Goal: Transaction & Acquisition: Book appointment/travel/reservation

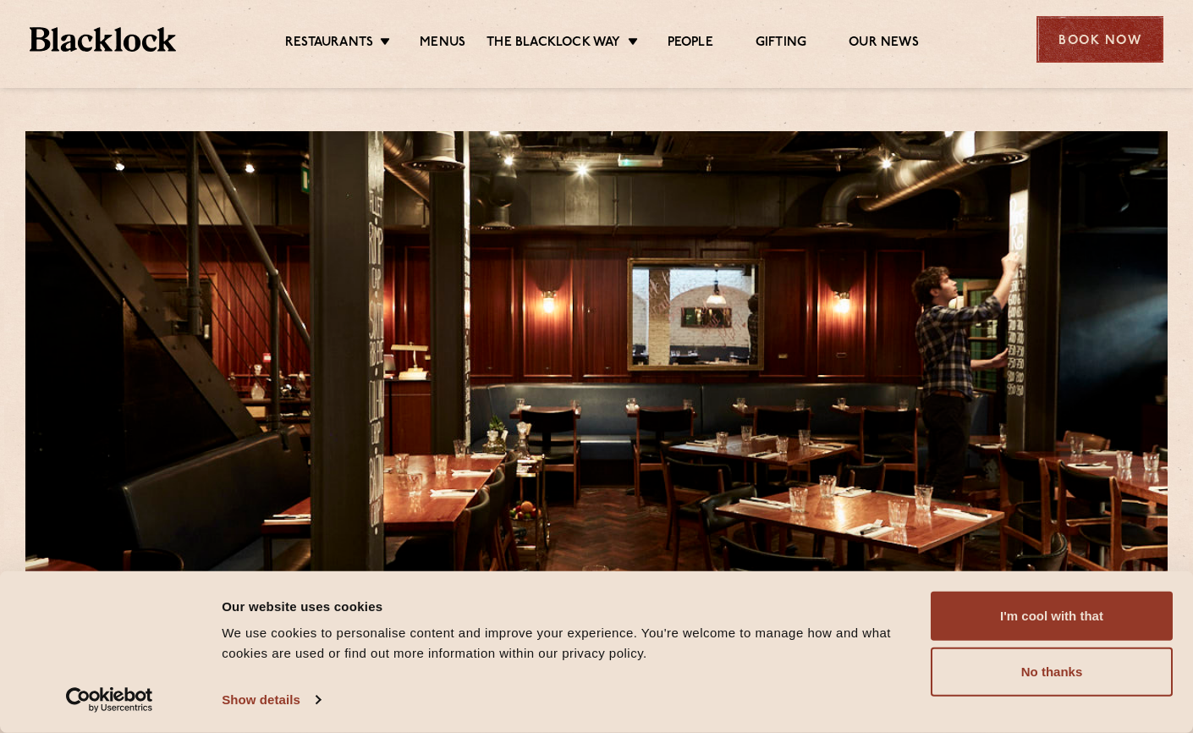
click at [1106, 33] on div "Book Now" at bounding box center [1099, 39] width 127 height 47
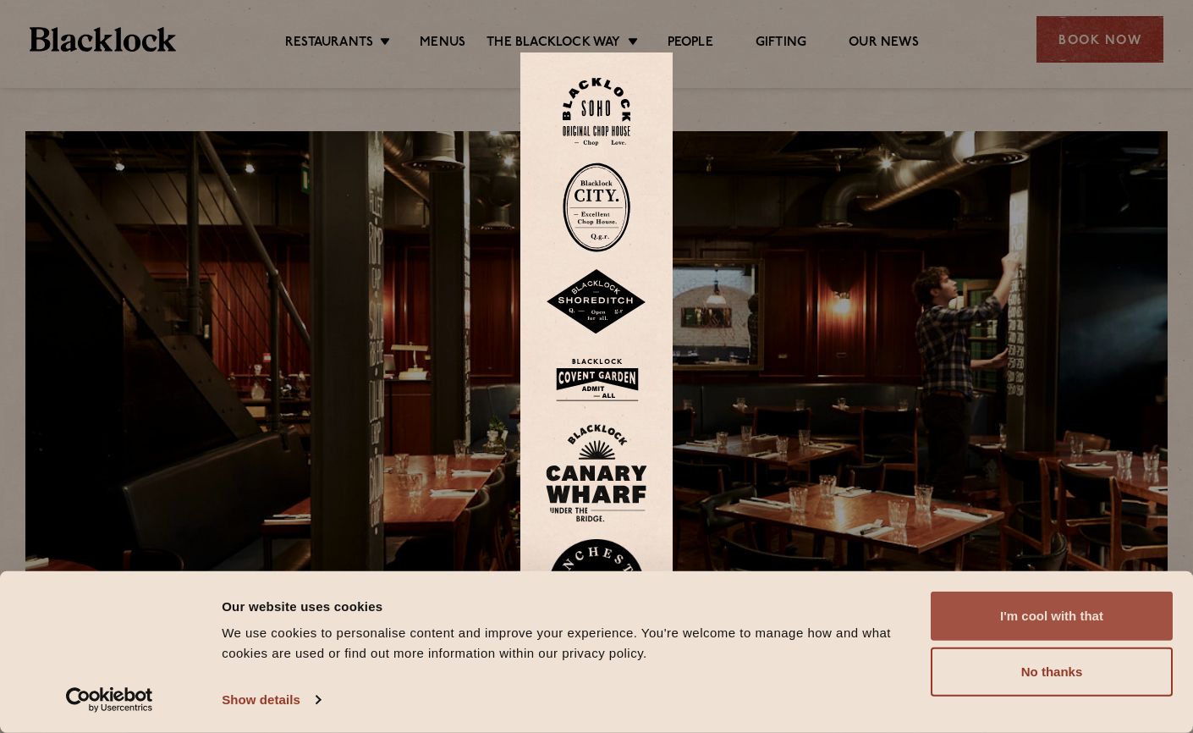
click at [1003, 609] on button "I'm cool with that" at bounding box center [1052, 615] width 242 height 49
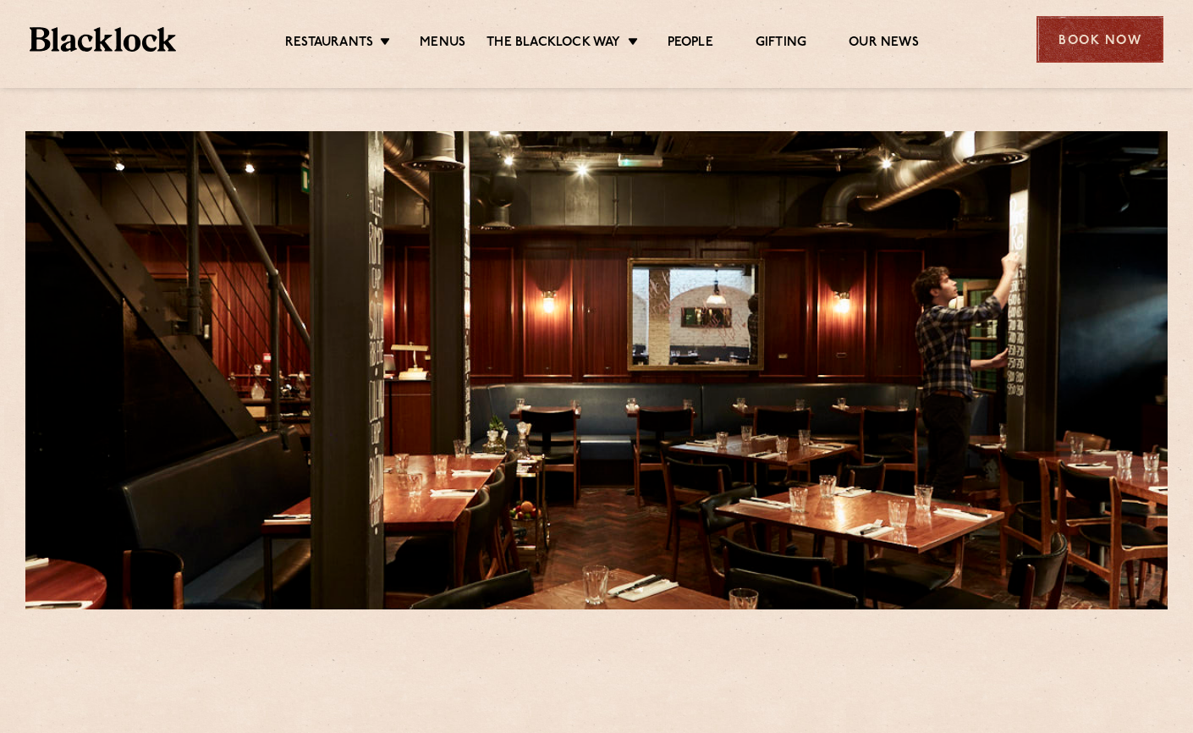
click at [1098, 40] on div "Book Now" at bounding box center [1099, 39] width 127 height 47
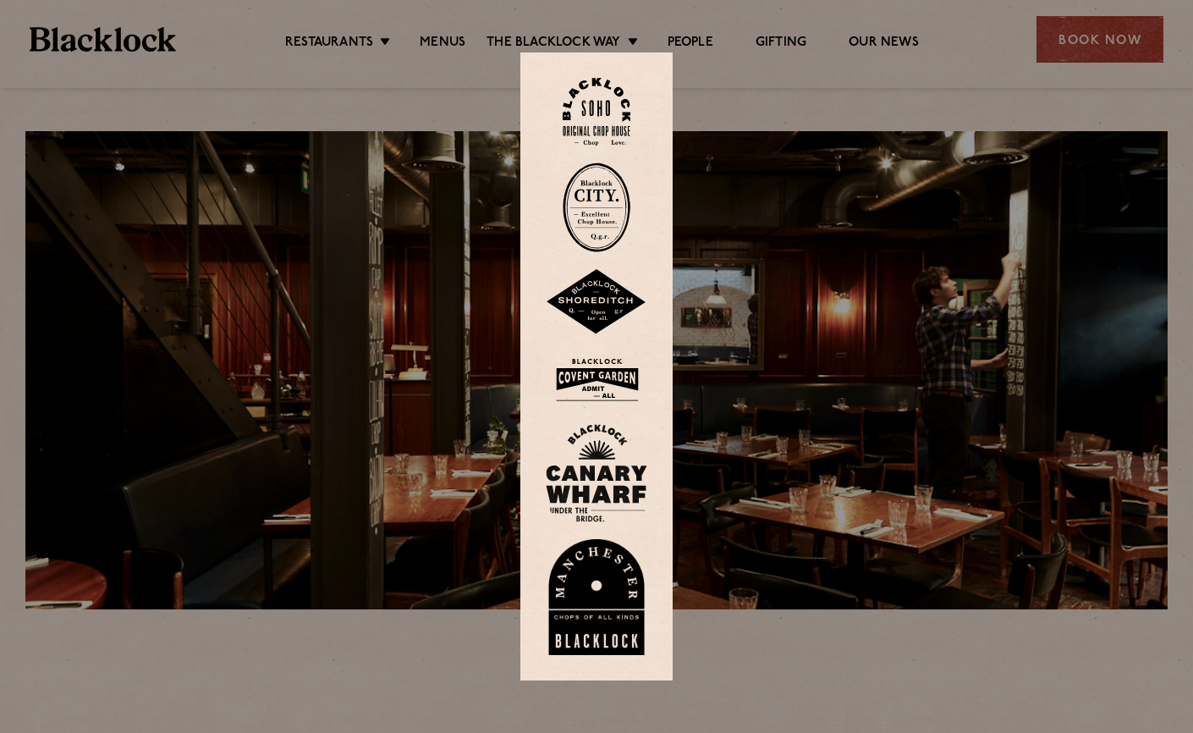
click at [602, 124] on img at bounding box center [597, 112] width 68 height 69
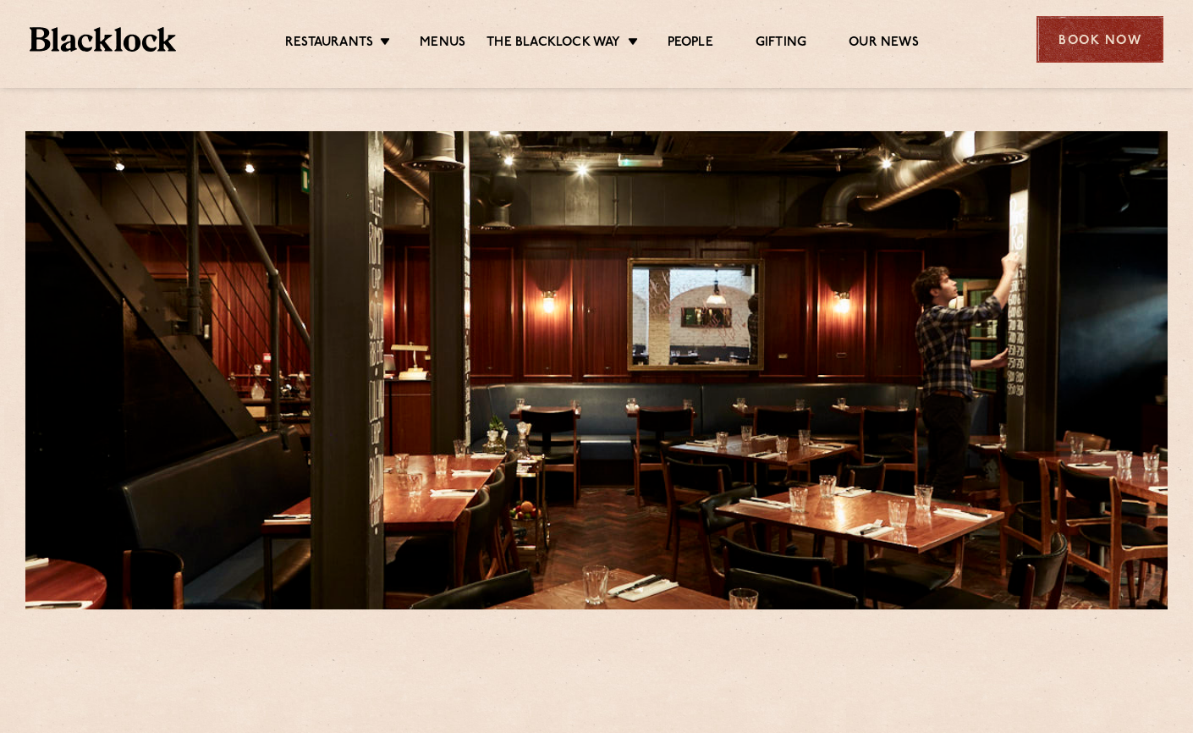
click at [1080, 41] on div "Book Now" at bounding box center [1099, 39] width 127 height 47
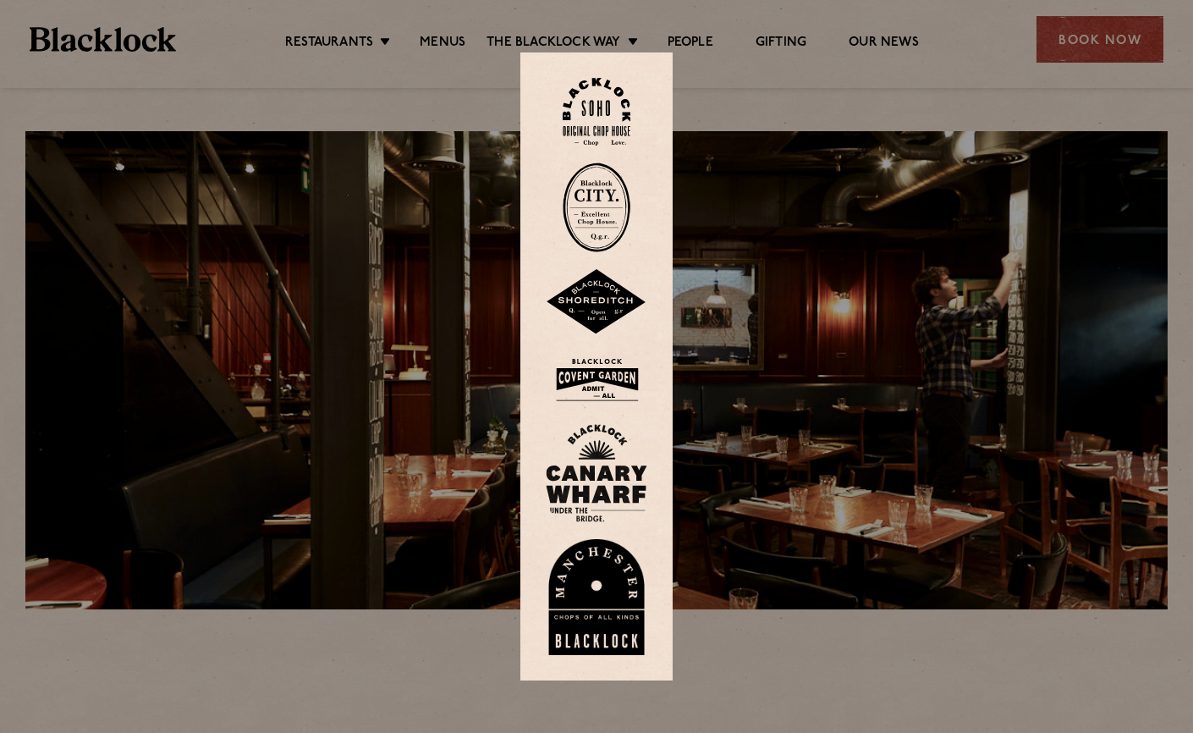
click at [597, 123] on img at bounding box center [597, 112] width 68 height 69
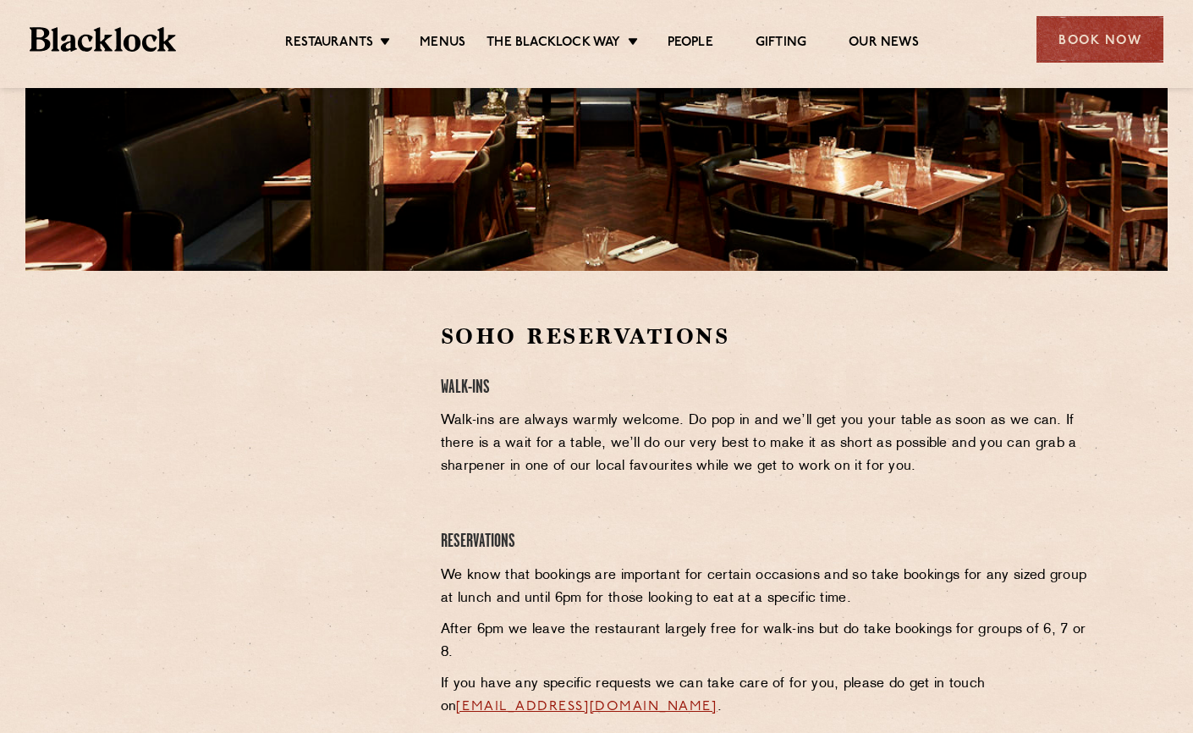
scroll to position [423, 0]
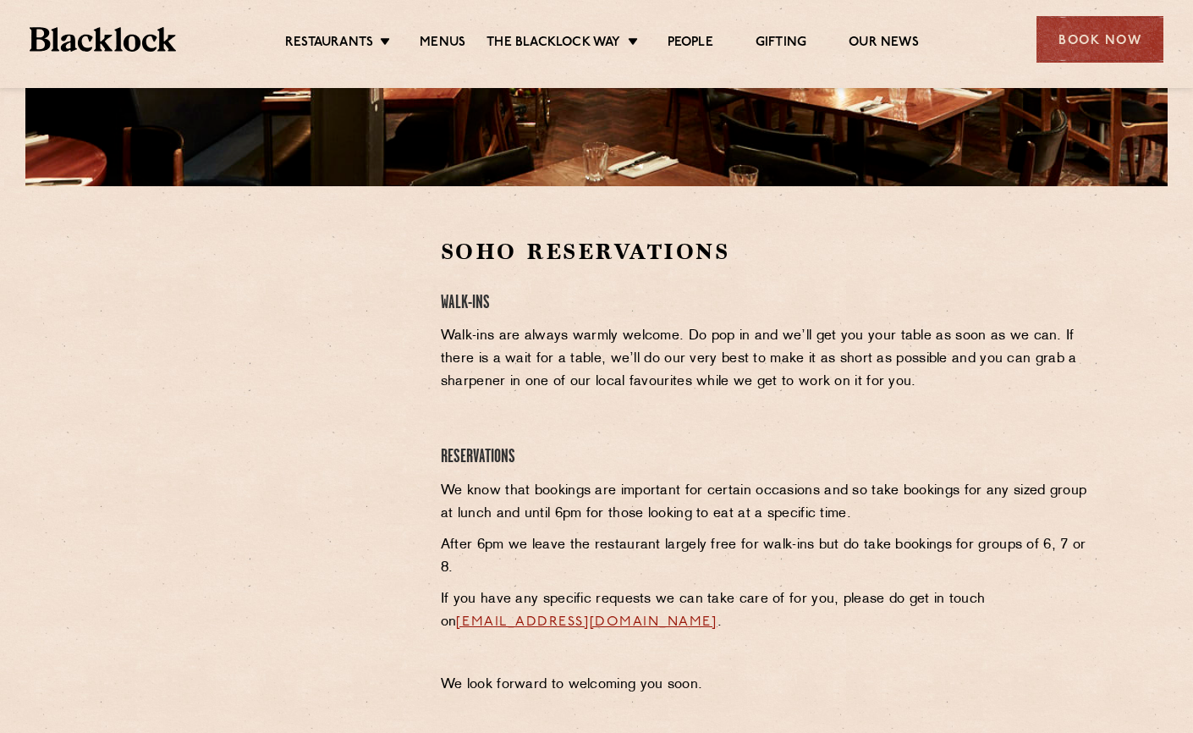
click at [755, 289] on div "Soho Reservations Walk-Ins Walk-ins are always warmly welcome. Do pop in and we…" at bounding box center [765, 471] width 674 height 468
